Goal: Task Accomplishment & Management: Complete application form

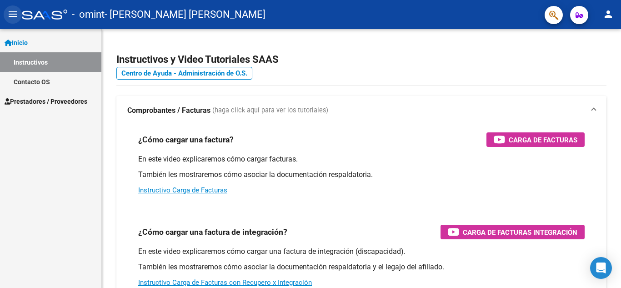
click at [6, 16] on button "menu" at bounding box center [13, 14] width 18 height 18
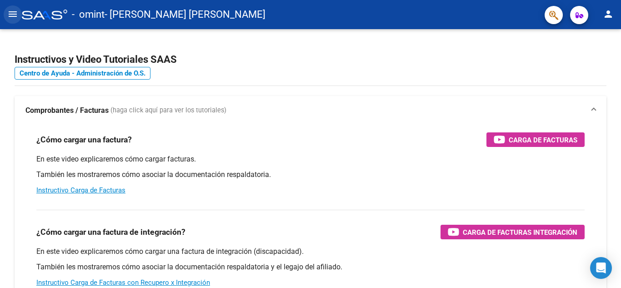
click at [6, 16] on button "menu" at bounding box center [13, 14] width 18 height 18
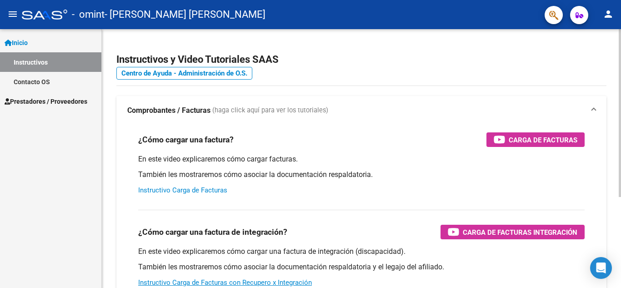
click at [198, 189] on link "Instructivo Carga de Facturas" at bounding box center [182, 190] width 89 height 8
click at [47, 65] on link "Instructivos" at bounding box center [50, 62] width 101 height 20
click at [19, 43] on span "Inicio" at bounding box center [16, 43] width 23 height 10
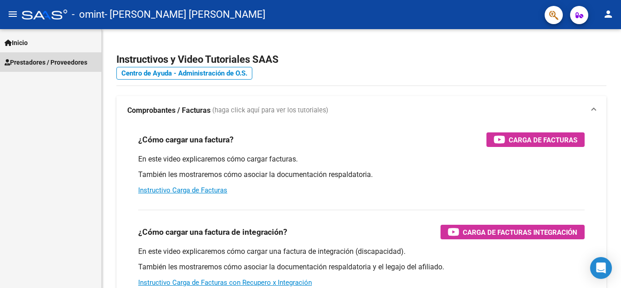
click at [24, 55] on link "Prestadores / Proveedores" at bounding box center [50, 62] width 101 height 20
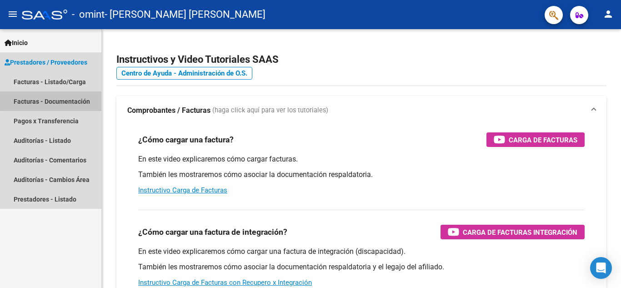
click at [59, 95] on link "Facturas - Documentación" at bounding box center [50, 101] width 101 height 20
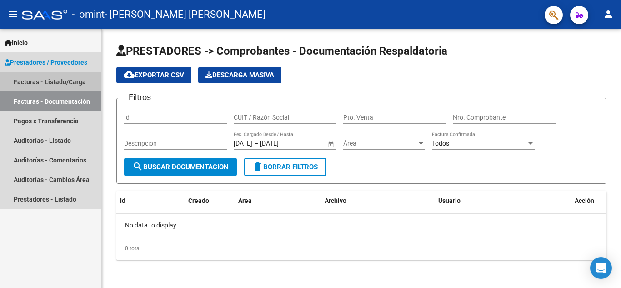
click at [55, 84] on link "Facturas - Listado/Carga" at bounding box center [50, 82] width 101 height 20
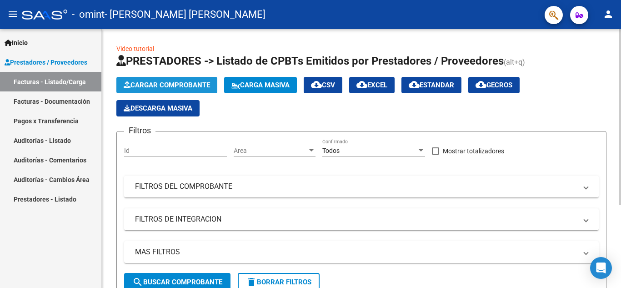
click at [170, 87] on span "Cargar Comprobante" at bounding box center [167, 85] width 86 height 8
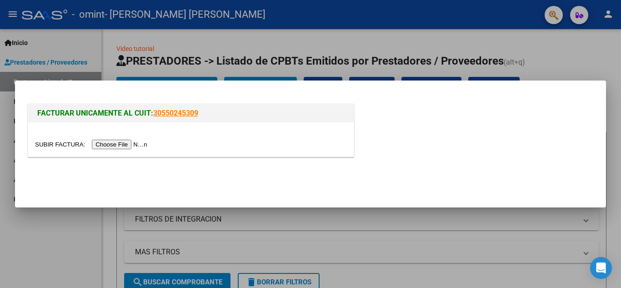
click at [138, 143] on input "file" at bounding box center [92, 145] width 115 height 10
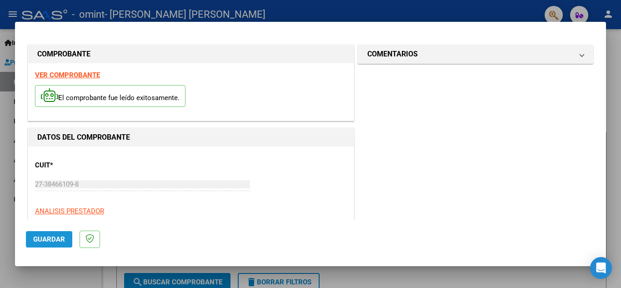
click at [59, 242] on span "Guardar" at bounding box center [49, 239] width 32 height 8
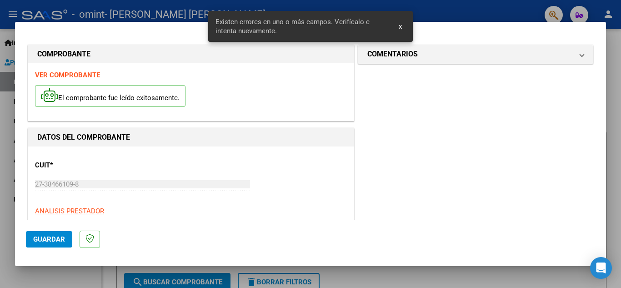
scroll to position [141, 0]
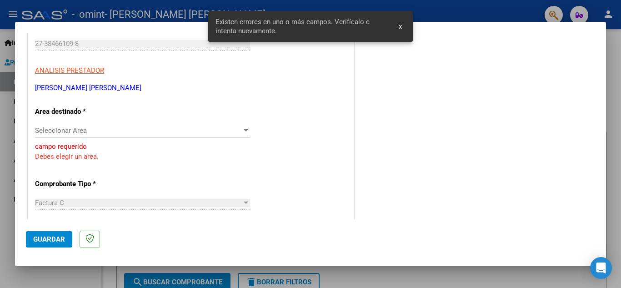
click at [101, 129] on span "Seleccionar Area" at bounding box center [138, 130] width 207 height 8
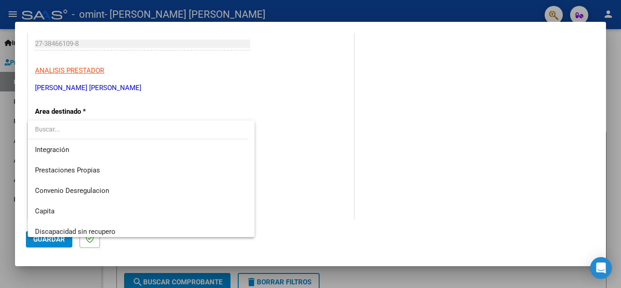
scroll to position [68, 0]
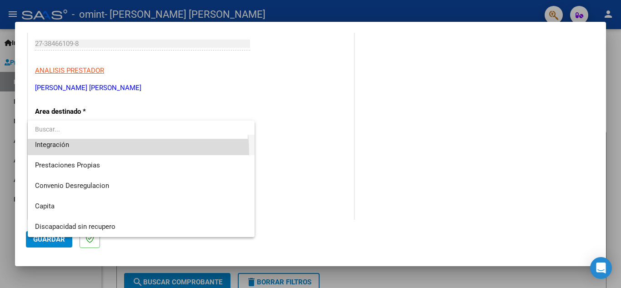
click at [81, 152] on span "Integración" at bounding box center [141, 145] width 212 height 20
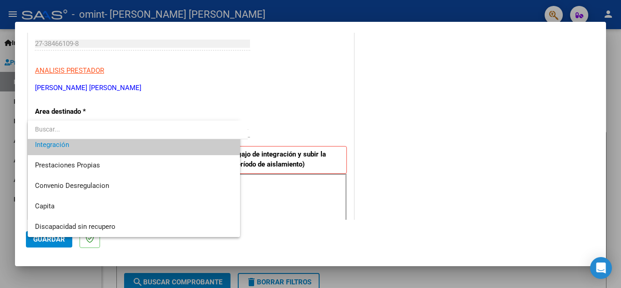
click at [81, 152] on strong "Luego de guardar debe preaprobar la factura asociandola a un legajo de integrac…" at bounding box center [183, 159] width 285 height 19
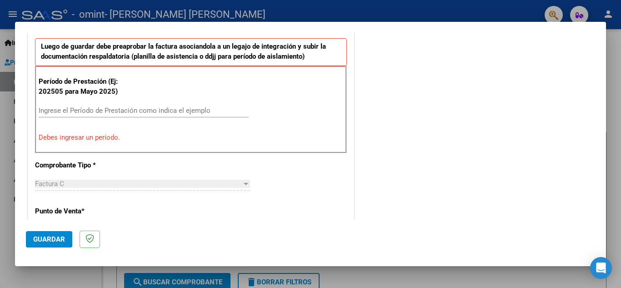
scroll to position [252, 0]
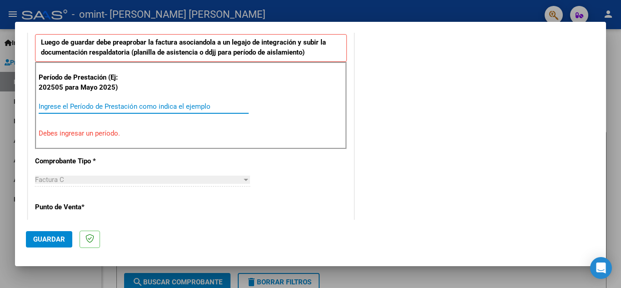
click at [218, 102] on input "Ingrese el Período de Prestación como indica el ejemplo" at bounding box center [144, 106] width 210 height 8
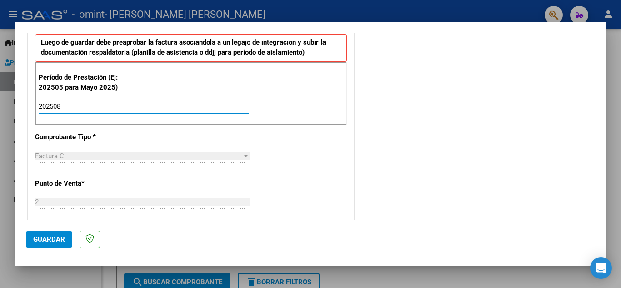
type input "202508"
click at [150, 156] on div "Factura C" at bounding box center [138, 156] width 207 height 8
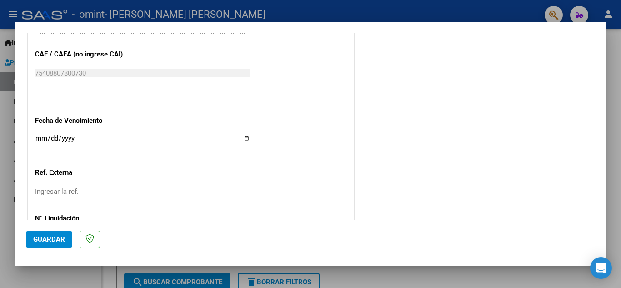
scroll to position [613, 0]
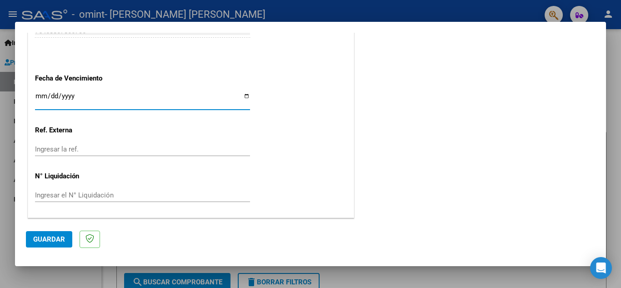
click at [71, 101] on input "Ingresar la fecha" at bounding box center [142, 99] width 215 height 15
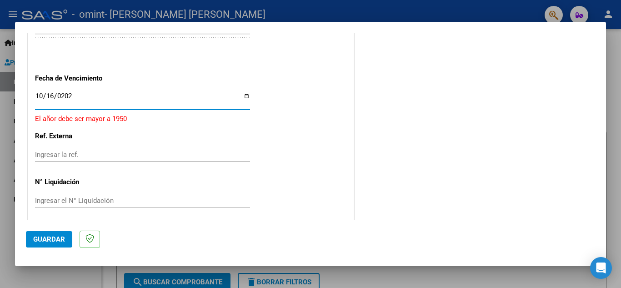
type input "[DATE]"
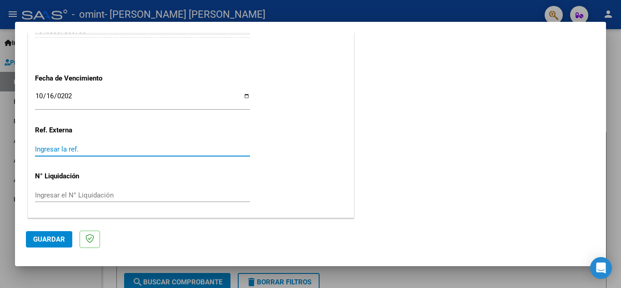
click at [64, 150] on input "Ingresar la ref." at bounding box center [142, 149] width 215 height 8
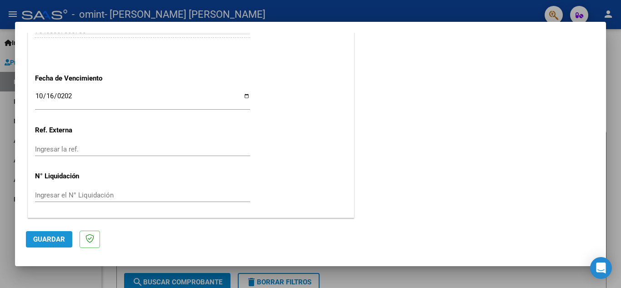
click at [56, 240] on span "Guardar" at bounding box center [49, 239] width 32 height 8
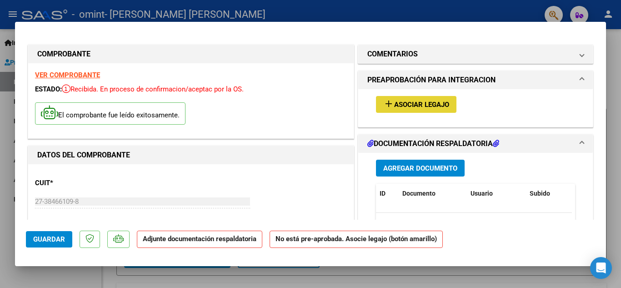
click at [421, 102] on span "Asociar Legajo" at bounding box center [421, 104] width 55 height 8
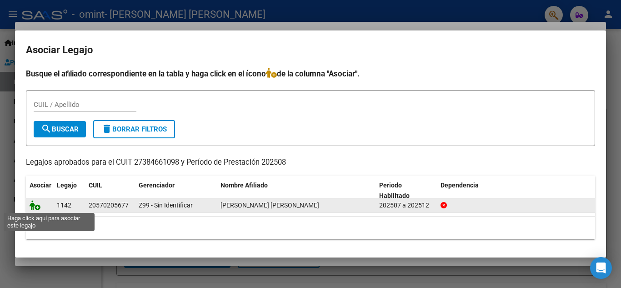
click at [35, 206] on icon at bounding box center [35, 205] width 11 height 10
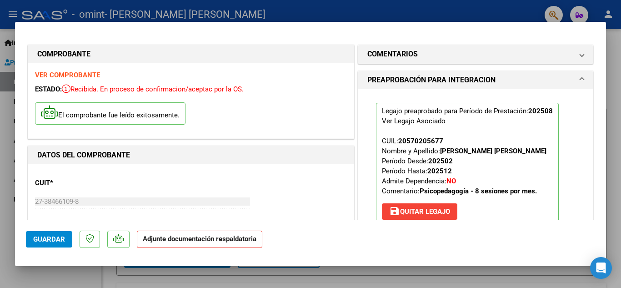
click at [166, 243] on p "Adjunte documentación respaldatoria" at bounding box center [200, 240] width 126 height 18
click at [60, 241] on span "Guardar" at bounding box center [49, 239] width 32 height 8
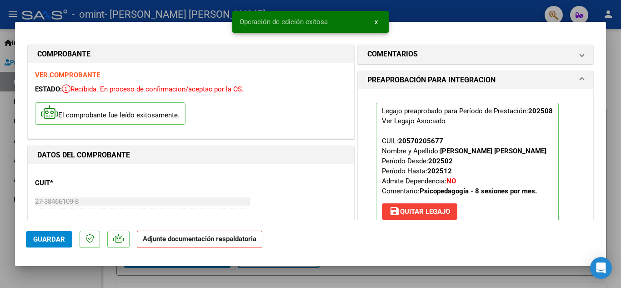
click at [75, 75] on strong "VER COMPROBANTE" at bounding box center [67, 75] width 65 height 8
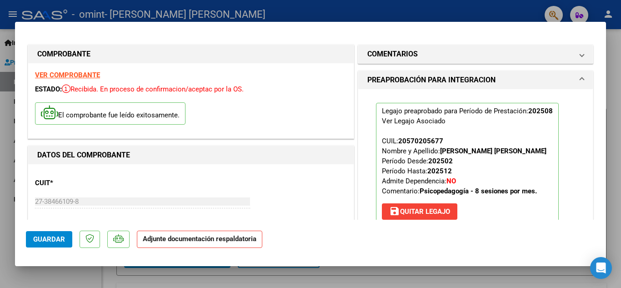
click at [161, 241] on strong "Adjunte documentación respaldatoria" at bounding box center [200, 239] width 114 height 8
click at [275, 12] on div at bounding box center [310, 144] width 621 height 288
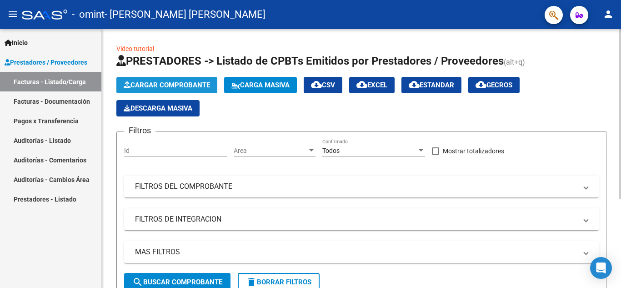
click at [197, 80] on button "Cargar Comprobante" at bounding box center [166, 85] width 101 height 16
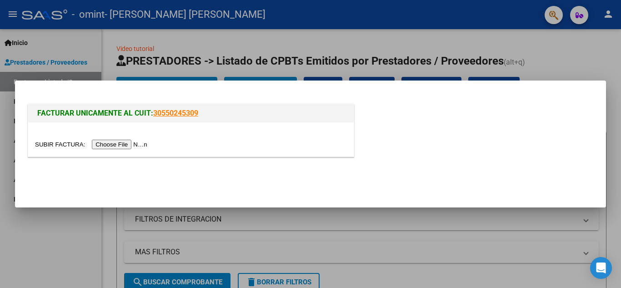
click at [140, 142] on input "file" at bounding box center [92, 145] width 115 height 10
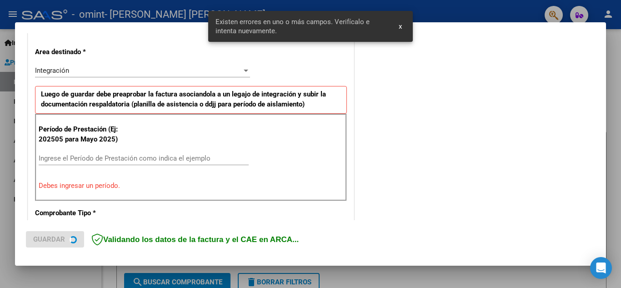
scroll to position [206, 0]
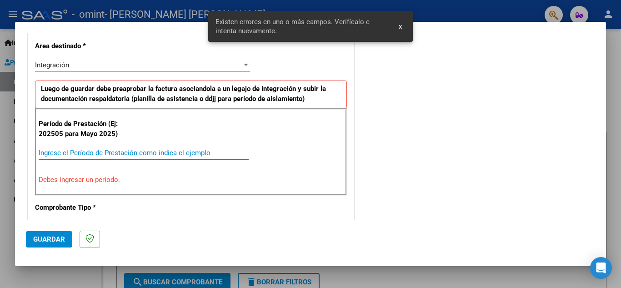
click at [78, 153] on input "Ingrese el Período de Prestación como indica el ejemplo" at bounding box center [144, 153] width 210 height 8
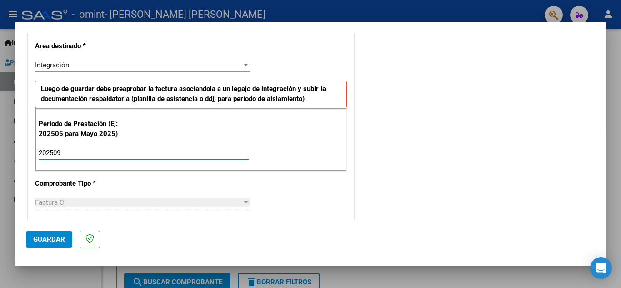
type input "202509"
click at [134, 206] on div "Factura C" at bounding box center [138, 202] width 207 height 8
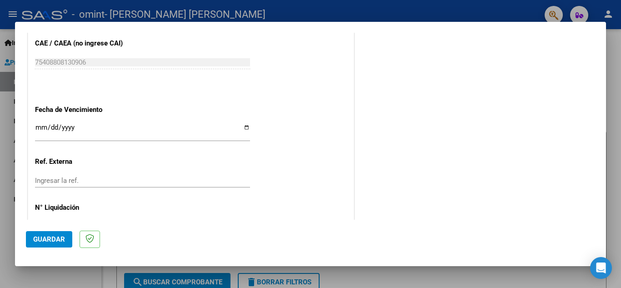
scroll to position [587, 0]
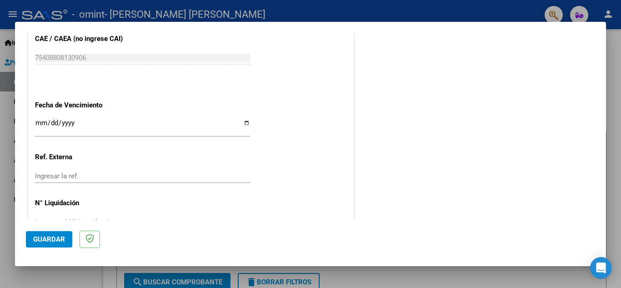
click at [244, 123] on input "Ingresar la fecha" at bounding box center [142, 126] width 215 height 15
type input "[DATE]"
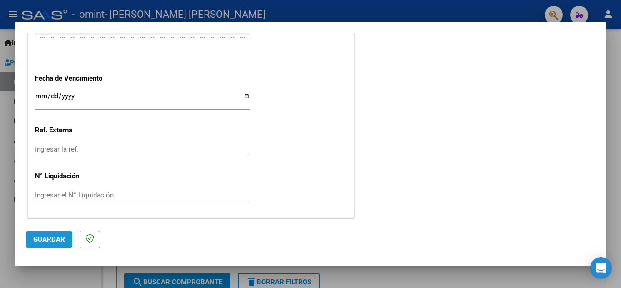
click at [43, 238] on span "Guardar" at bounding box center [49, 239] width 32 height 8
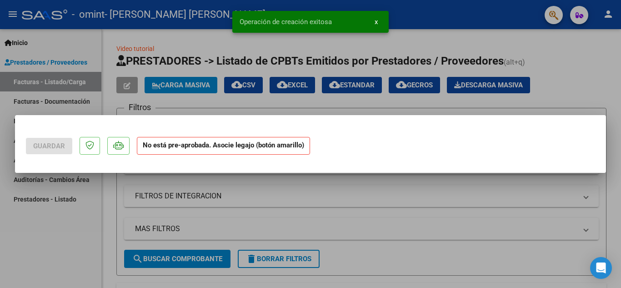
scroll to position [0, 0]
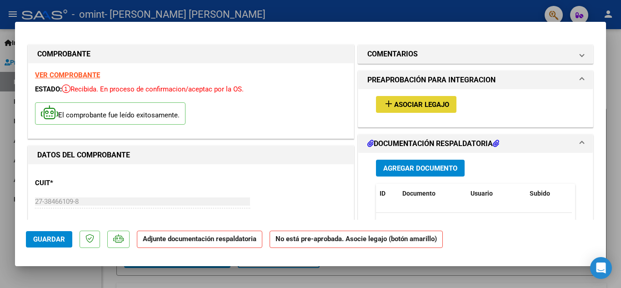
click at [403, 100] on button "add Asociar Legajo" at bounding box center [416, 104] width 80 height 17
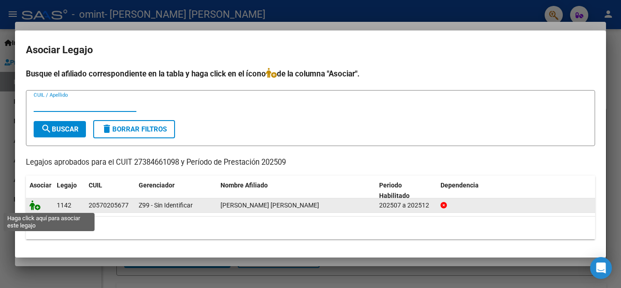
click at [38, 208] on icon at bounding box center [35, 205] width 11 height 10
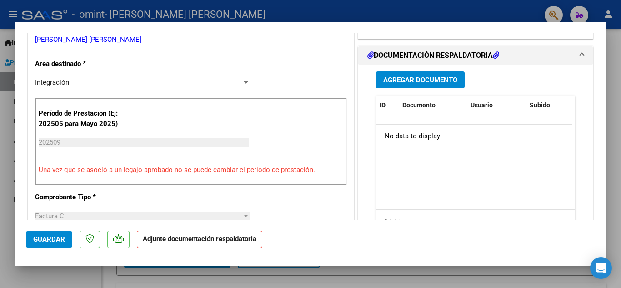
scroll to position [213, 0]
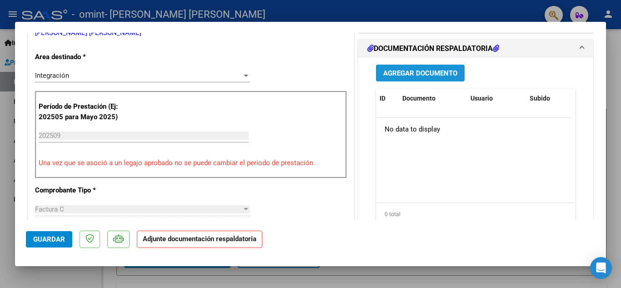
click at [419, 77] on span "Agregar Documento" at bounding box center [420, 73] width 74 height 8
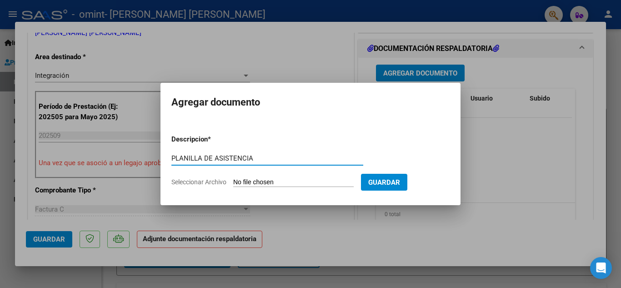
type input "PLANILLA DE ASISTENCIA"
click at [339, 183] on input "Seleccionar Archivo" at bounding box center [293, 182] width 121 height 9
click at [326, 181] on input "Seleccionar Archivo" at bounding box center [293, 182] width 121 height 9
type input "C:\fakepath\[DATE].pdf"
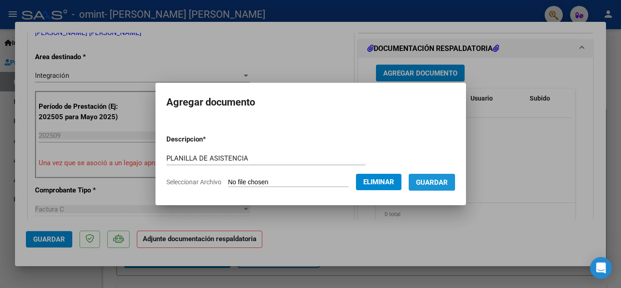
click at [428, 179] on span "Guardar" at bounding box center [432, 182] width 32 height 8
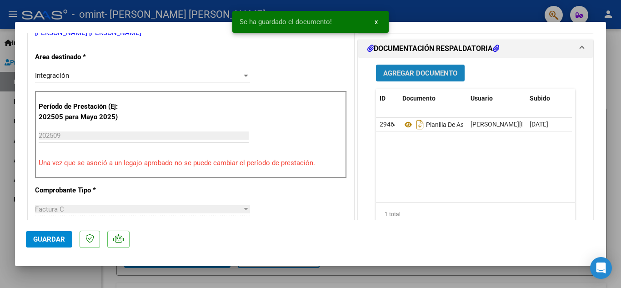
click at [424, 75] on span "Agregar Documento" at bounding box center [420, 73] width 74 height 8
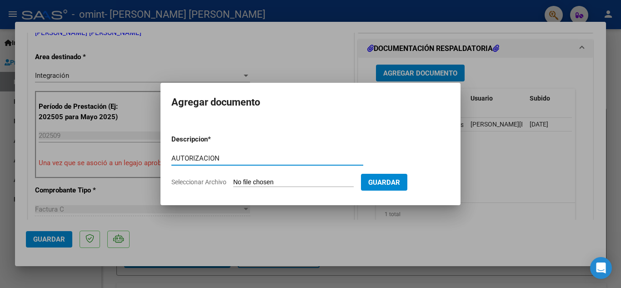
type input "AUTORIZACION"
click at [192, 184] on span "Seleccionar Archivo" at bounding box center [198, 181] width 55 height 7
click at [233, 184] on input "Seleccionar Archivo" at bounding box center [293, 182] width 121 height 9
type input "C:\fakepath\IMG-20250929-WA0054.jpg"
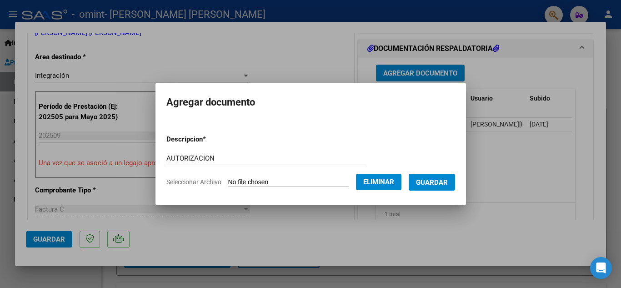
click at [427, 186] on span "Guardar" at bounding box center [432, 182] width 32 height 8
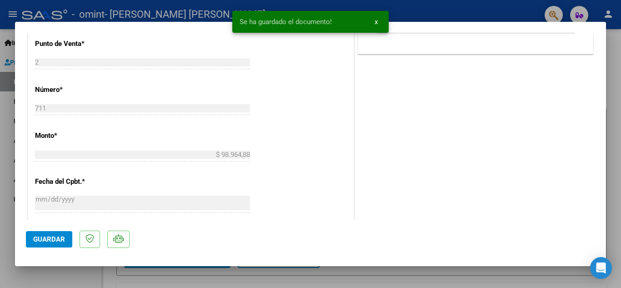
scroll to position [406, 0]
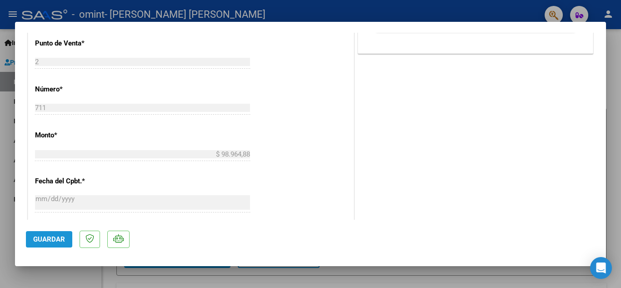
click at [45, 242] on span "Guardar" at bounding box center [49, 239] width 32 height 8
click at [53, 233] on button "Guardar" at bounding box center [49, 239] width 46 height 16
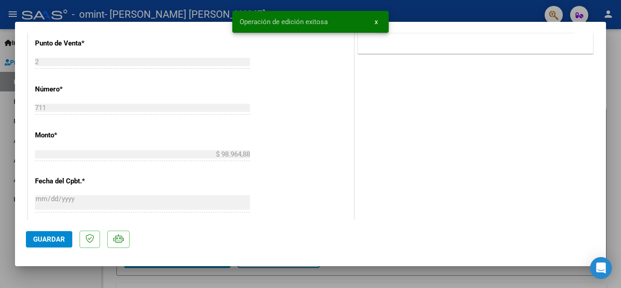
click at [148, 5] on div at bounding box center [310, 144] width 621 height 288
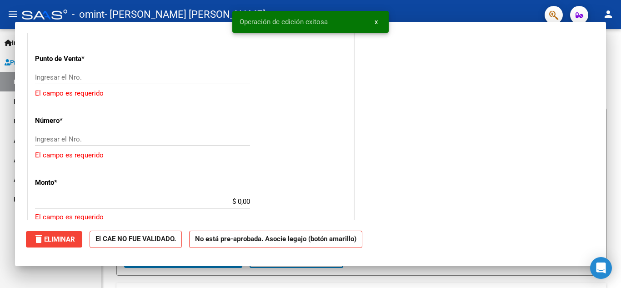
scroll to position [0, 0]
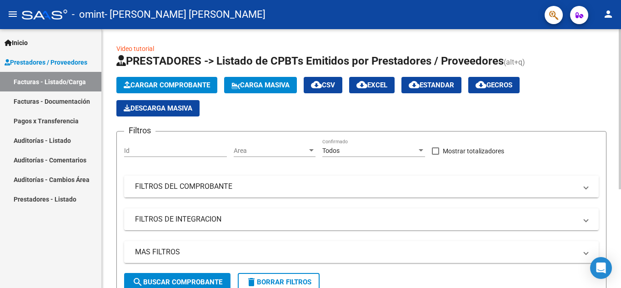
click at [159, 191] on mat-panel-title "FILTROS DEL COMPROBANTE" at bounding box center [356, 186] width 442 height 10
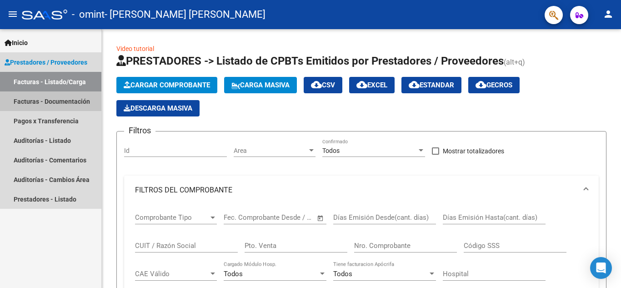
click at [68, 102] on link "Facturas - Documentación" at bounding box center [50, 101] width 101 height 20
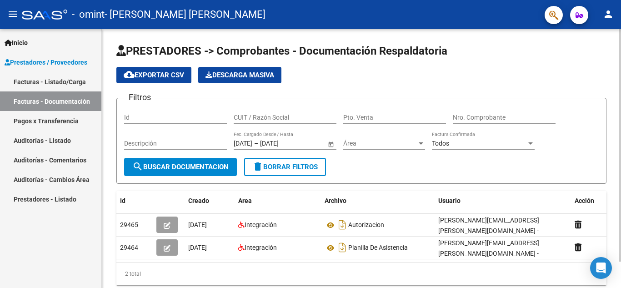
scroll to position [29, 0]
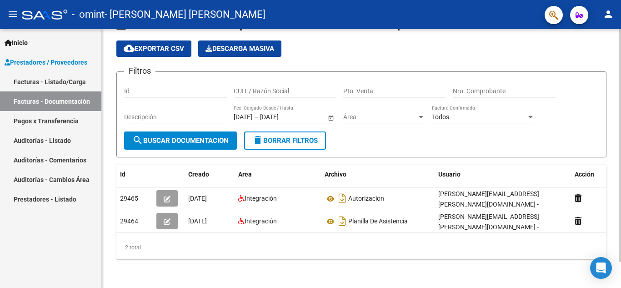
click at [621, 142] on div at bounding box center [620, 171] width 2 height 232
click at [209, 136] on span "search Buscar Documentacion" at bounding box center [180, 140] width 96 height 8
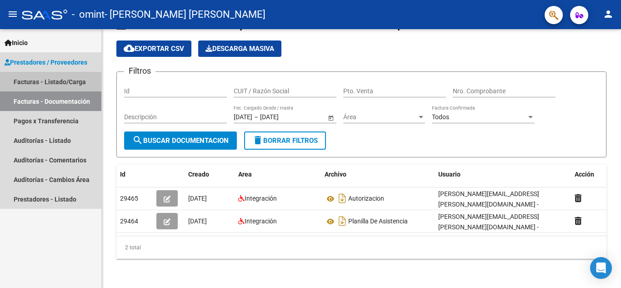
click at [42, 80] on link "Facturas - Listado/Carga" at bounding box center [50, 82] width 101 height 20
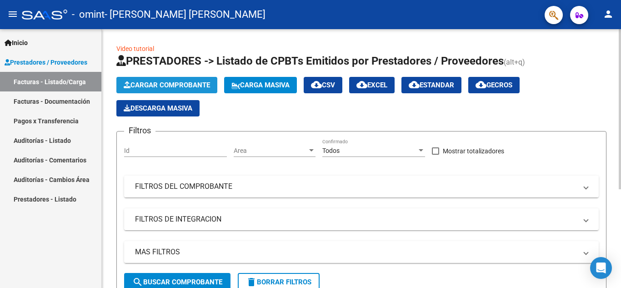
click at [175, 84] on span "Cargar Comprobante" at bounding box center [167, 85] width 86 height 8
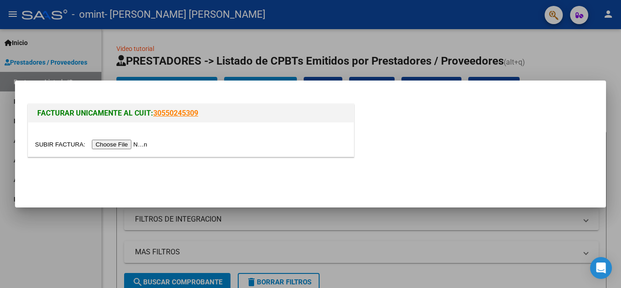
click at [142, 144] on input "file" at bounding box center [92, 145] width 115 height 10
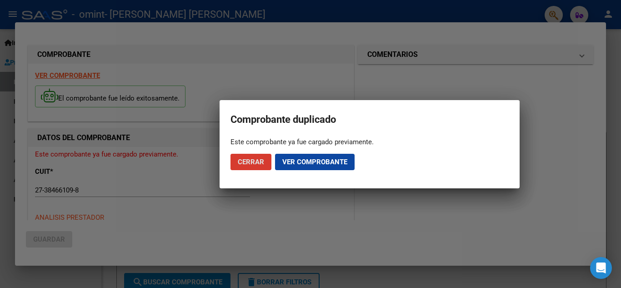
click at [294, 166] on span "Ver comprobante" at bounding box center [314, 162] width 65 height 8
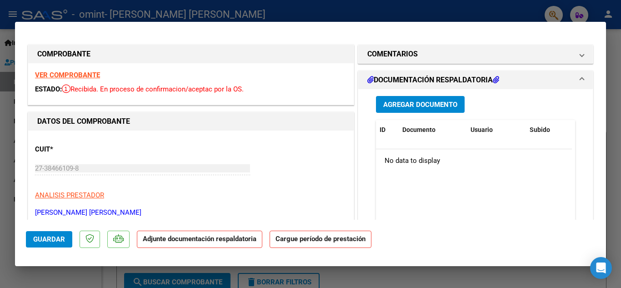
click at [447, 102] on span "Agregar Documento" at bounding box center [420, 104] width 74 height 8
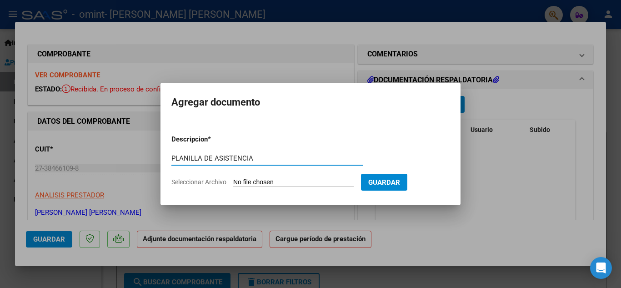
type input "PLANILLA DE ASISTENCIA"
click at [204, 182] on span "Seleccionar Archivo" at bounding box center [198, 181] width 55 height 7
click at [233, 182] on input "Seleccionar Archivo" at bounding box center [293, 182] width 121 height 9
type input "C:\fakepath\[PERSON_NAME].pdf"
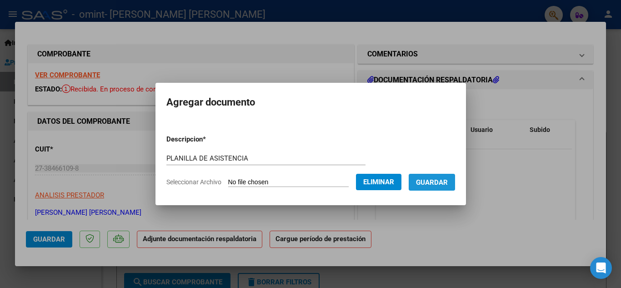
click at [428, 180] on span "Guardar" at bounding box center [432, 182] width 32 height 8
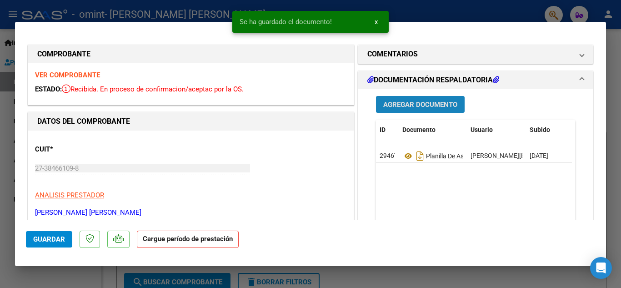
click at [423, 109] on button "Agregar Documento" at bounding box center [420, 104] width 89 height 17
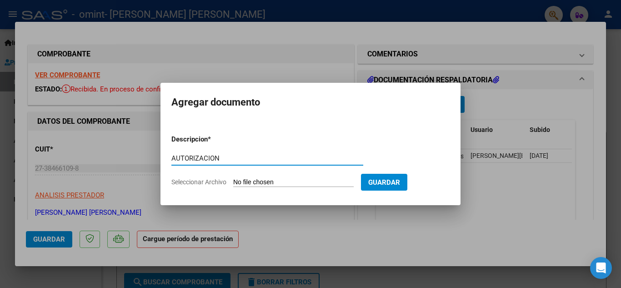
type input "AUTORIZACION"
click at [181, 182] on span "Seleccionar Archivo" at bounding box center [198, 181] width 55 height 7
click at [233, 182] on input "Seleccionar Archivo" at bounding box center [293, 182] width 121 height 9
type input "C:\fakepath\IMG-20250929-WA0054.jpg"
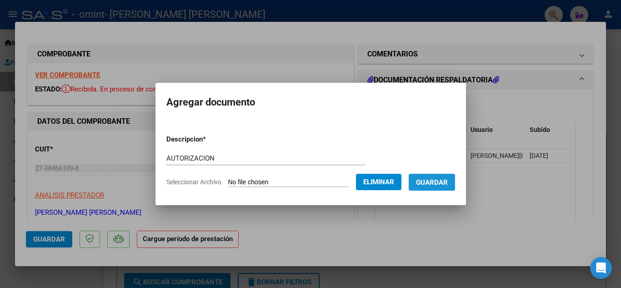
click at [442, 180] on span "Guardar" at bounding box center [432, 182] width 32 height 8
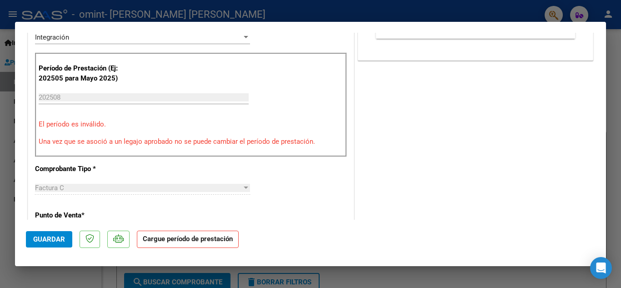
scroll to position [218, 0]
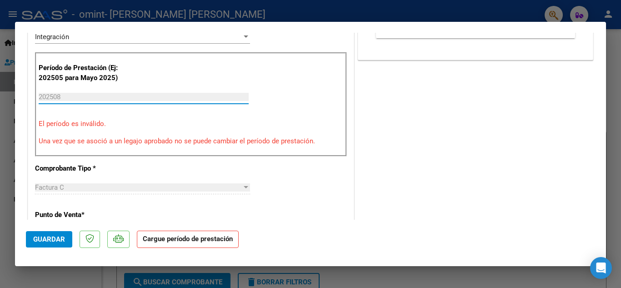
click at [75, 93] on input "202508" at bounding box center [144, 97] width 210 height 8
click at [44, 95] on input "202508" at bounding box center [144, 97] width 210 height 8
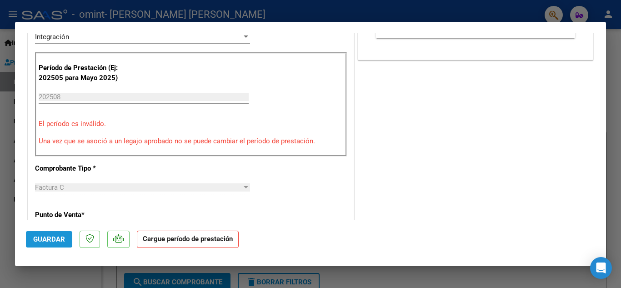
click at [50, 240] on span "Guardar" at bounding box center [49, 239] width 32 height 8
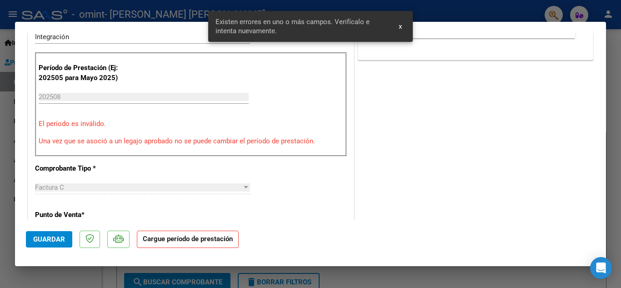
scroll to position [180, 0]
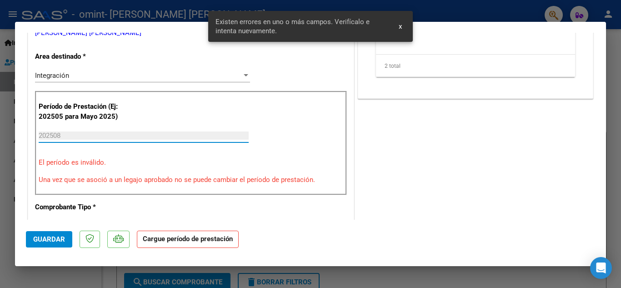
click at [111, 132] on input "202508" at bounding box center [144, 135] width 210 height 8
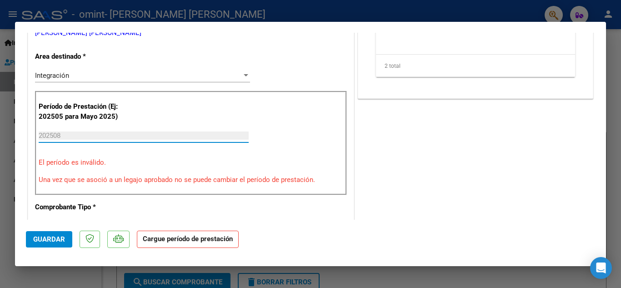
click at [111, 132] on input "202508" at bounding box center [144, 135] width 210 height 8
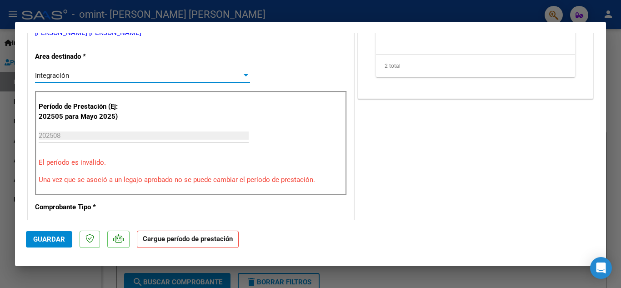
click at [243, 77] on div at bounding box center [246, 75] width 8 height 7
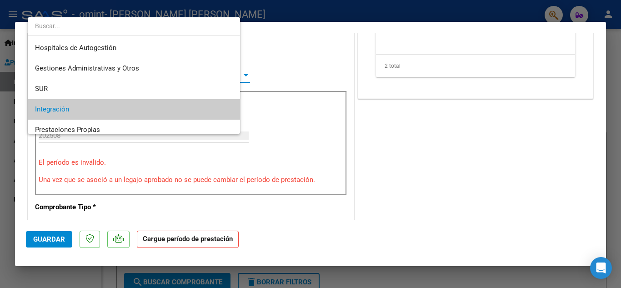
scroll to position [34, 0]
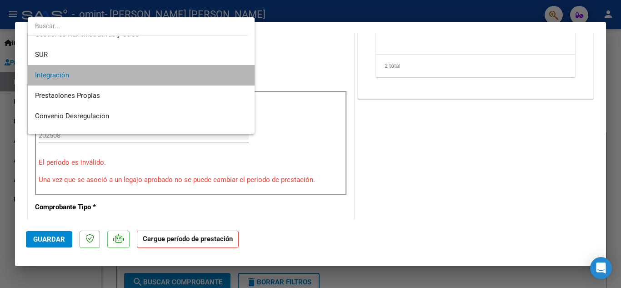
click at [173, 82] on span "Integración" at bounding box center [141, 75] width 212 height 20
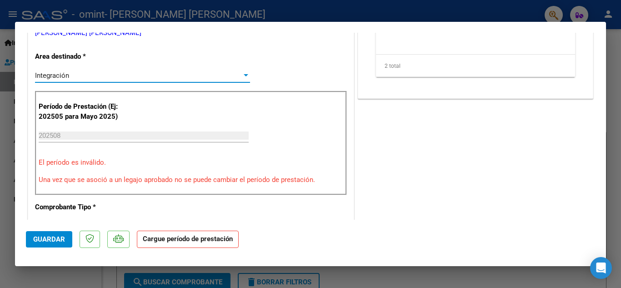
click at [166, 75] on div "Integración" at bounding box center [138, 75] width 207 height 8
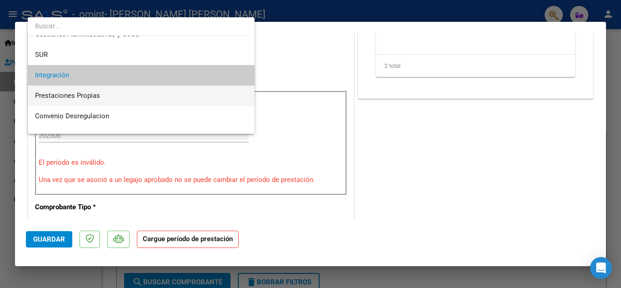
click at [151, 103] on span "Prestaciones Propias" at bounding box center [141, 95] width 212 height 20
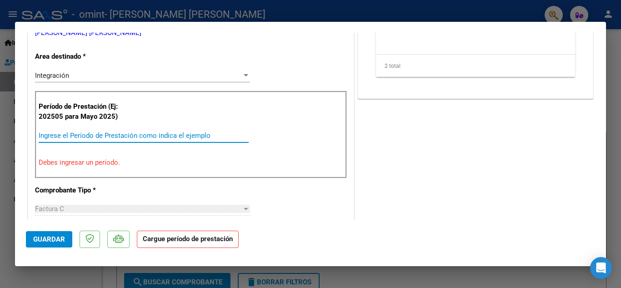
click at [111, 133] on input "Ingrese el Período de Prestación como indica el ejemplo" at bounding box center [144, 135] width 210 height 8
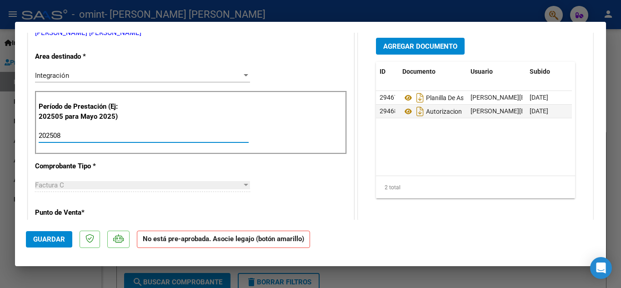
type input "202508"
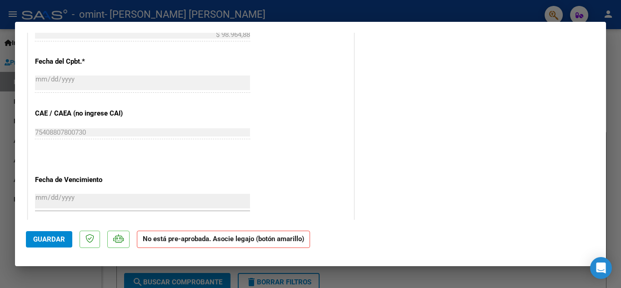
scroll to position [570, 0]
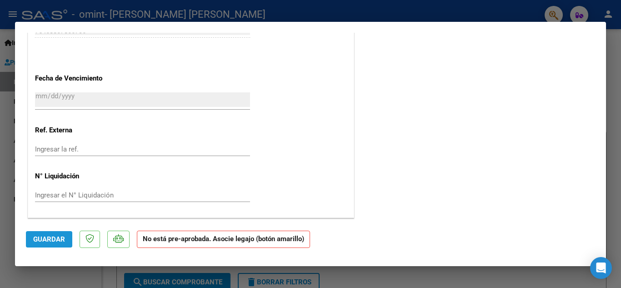
click at [45, 240] on span "Guardar" at bounding box center [49, 239] width 32 height 8
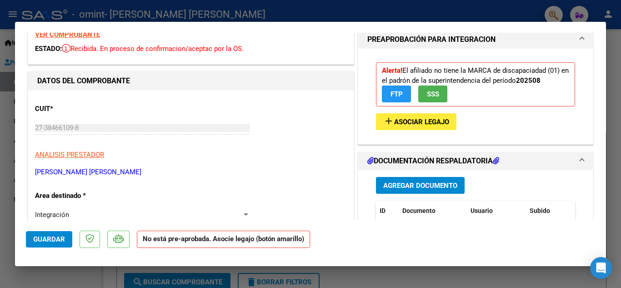
scroll to position [26, 0]
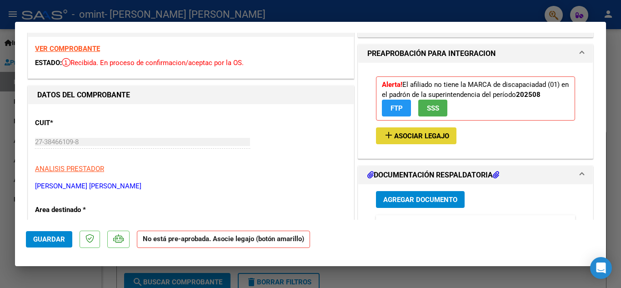
click at [440, 136] on span "Asociar Legajo" at bounding box center [421, 136] width 55 height 8
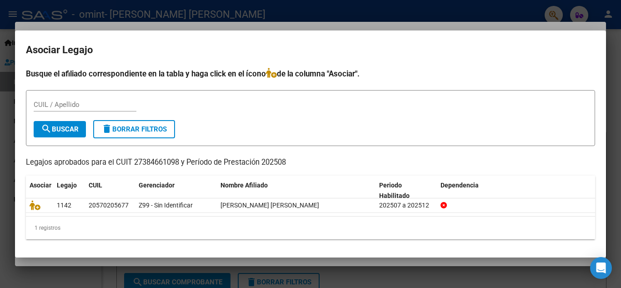
click at [482, 16] on div at bounding box center [310, 144] width 621 height 288
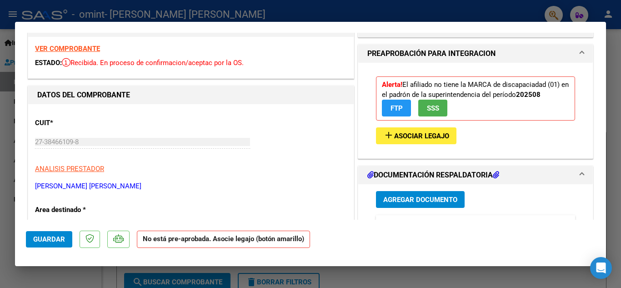
click at [517, 10] on div at bounding box center [310, 144] width 621 height 288
type input "$ 0,00"
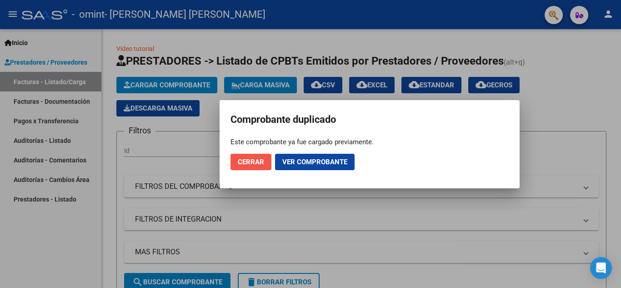
click at [257, 164] on span "Cerrar" at bounding box center [251, 162] width 26 height 8
